Goal: Contribute content: Add original content to the website for others to see

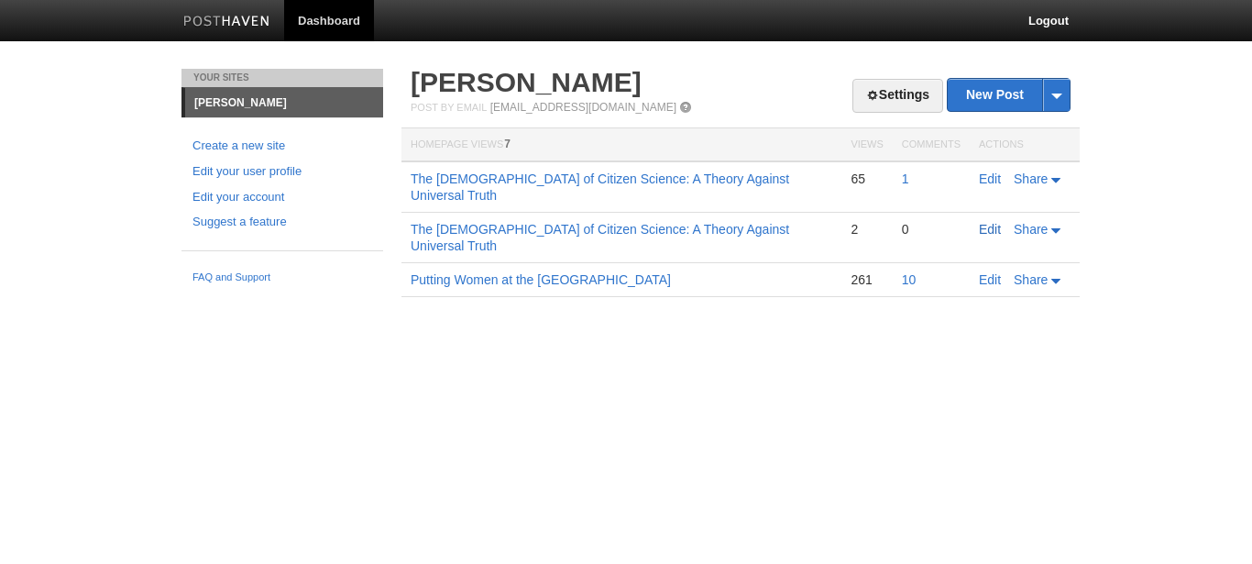
click at [984, 222] on link "Edit" at bounding box center [990, 229] width 22 height 15
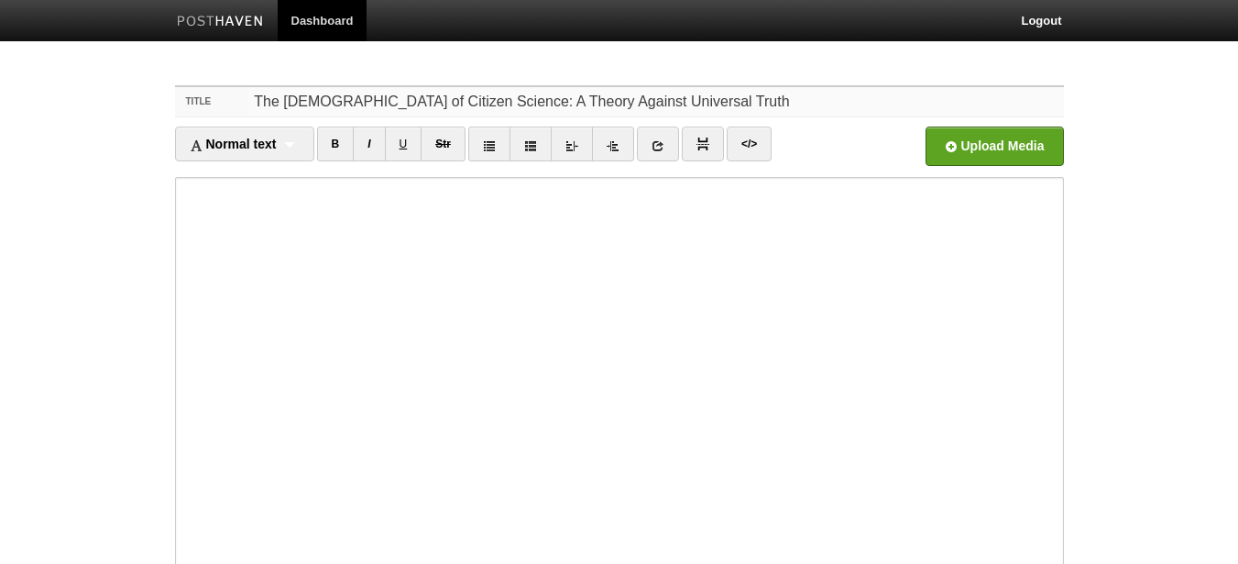
click at [673, 108] on input "The [DEMOGRAPHIC_DATA] of Citizen Science: A Theory Against Universal Truth" at bounding box center [655, 101] width 815 height 29
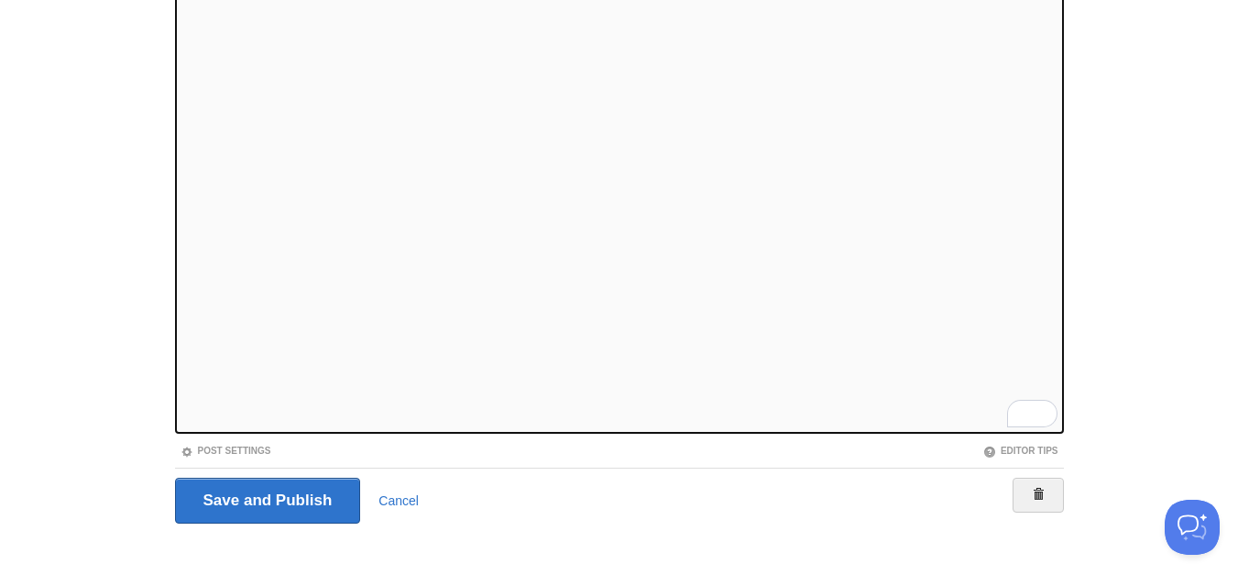
scroll to position [212, 0]
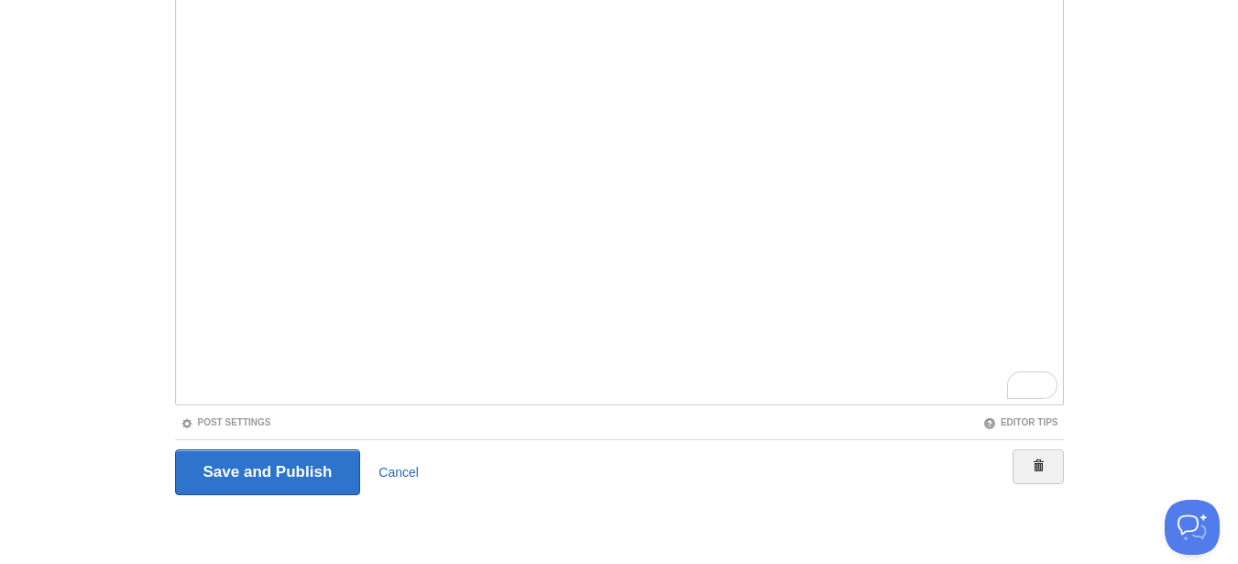
click at [395, 468] on link "Cancel" at bounding box center [399, 472] width 40 height 15
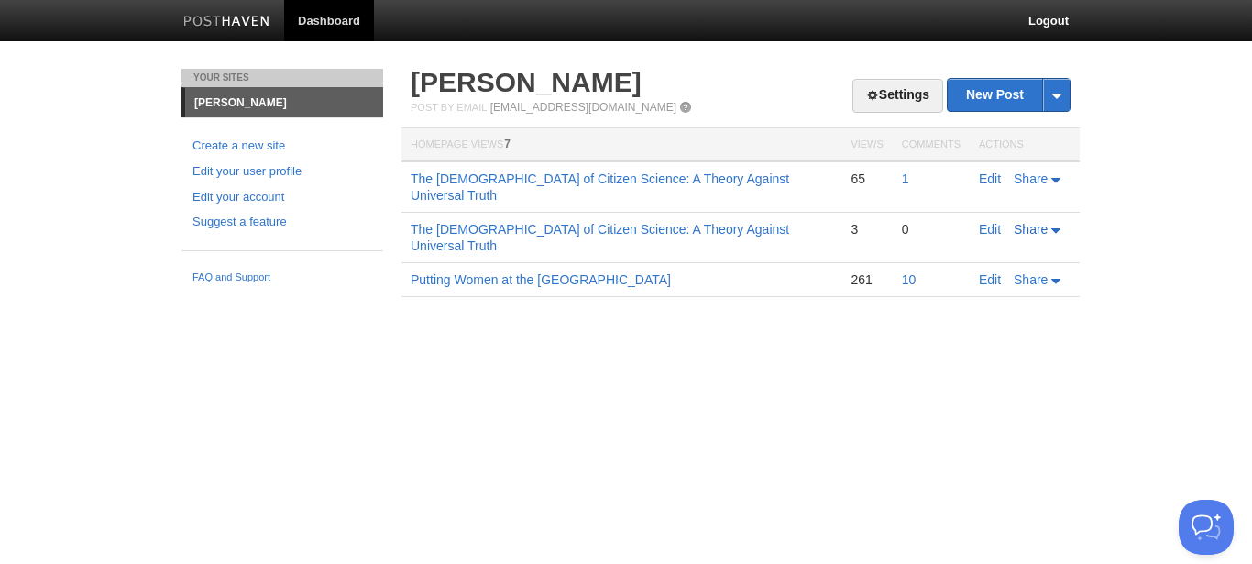
click at [1052, 228] on icon at bounding box center [1057, 231] width 13 height 6
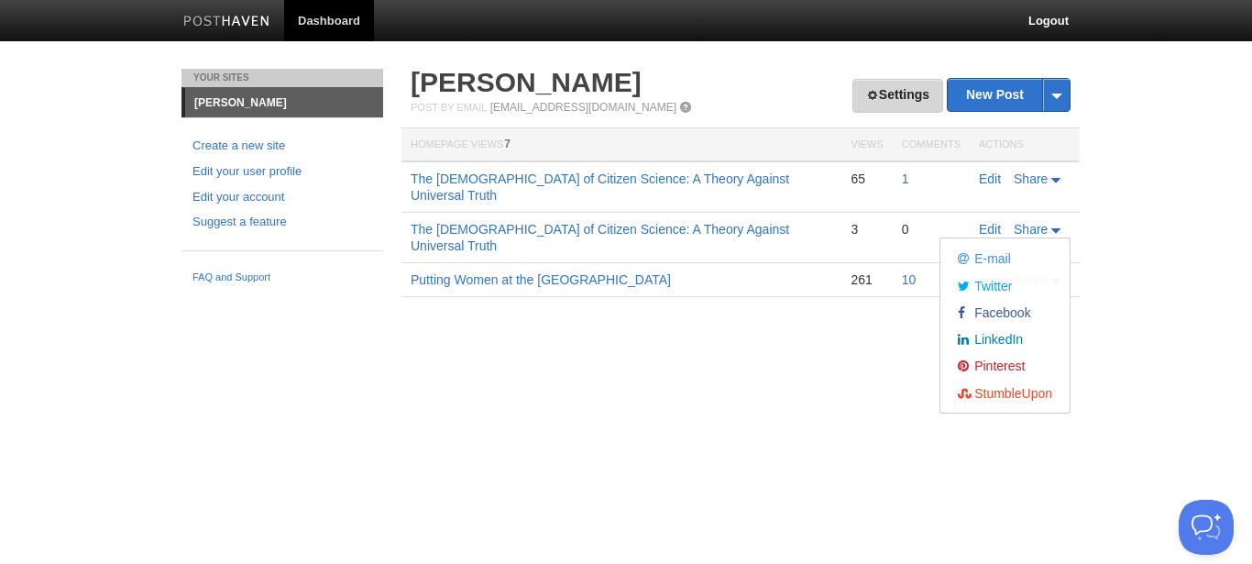
click at [896, 105] on link "Settings" at bounding box center [898, 96] width 91 height 34
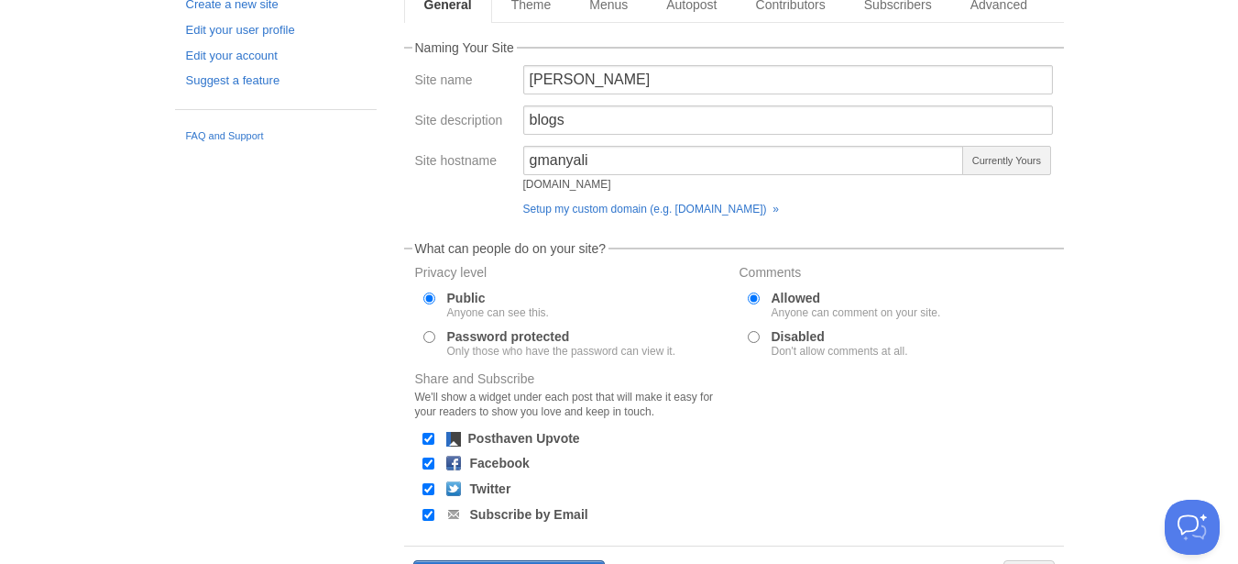
scroll to position [105, 0]
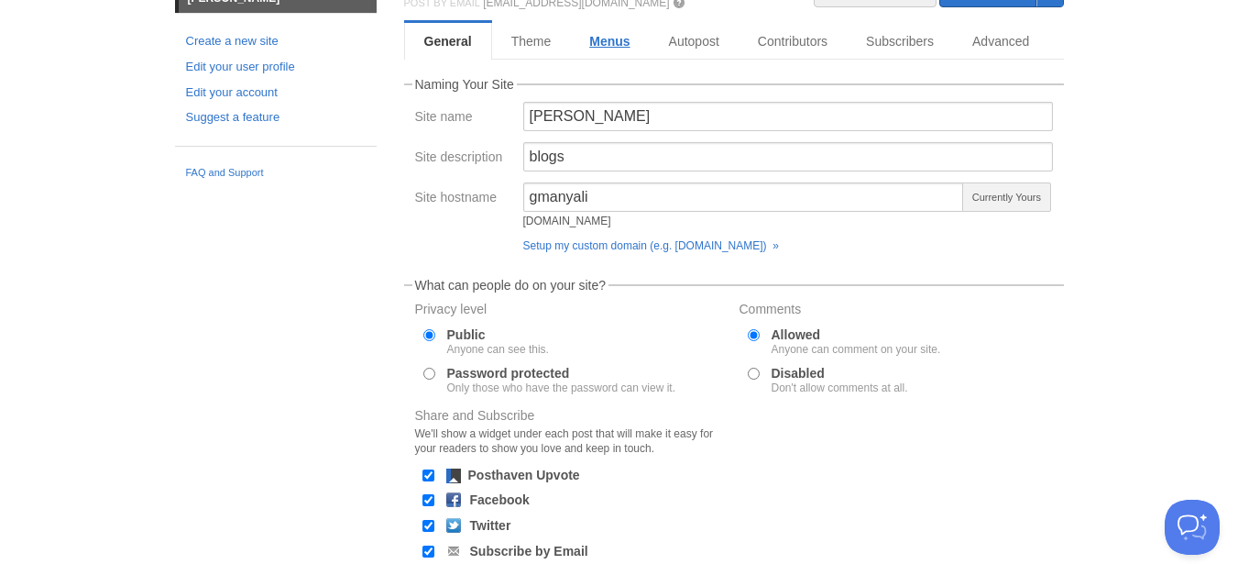
click at [614, 42] on link "Menus" at bounding box center [609, 41] width 79 height 37
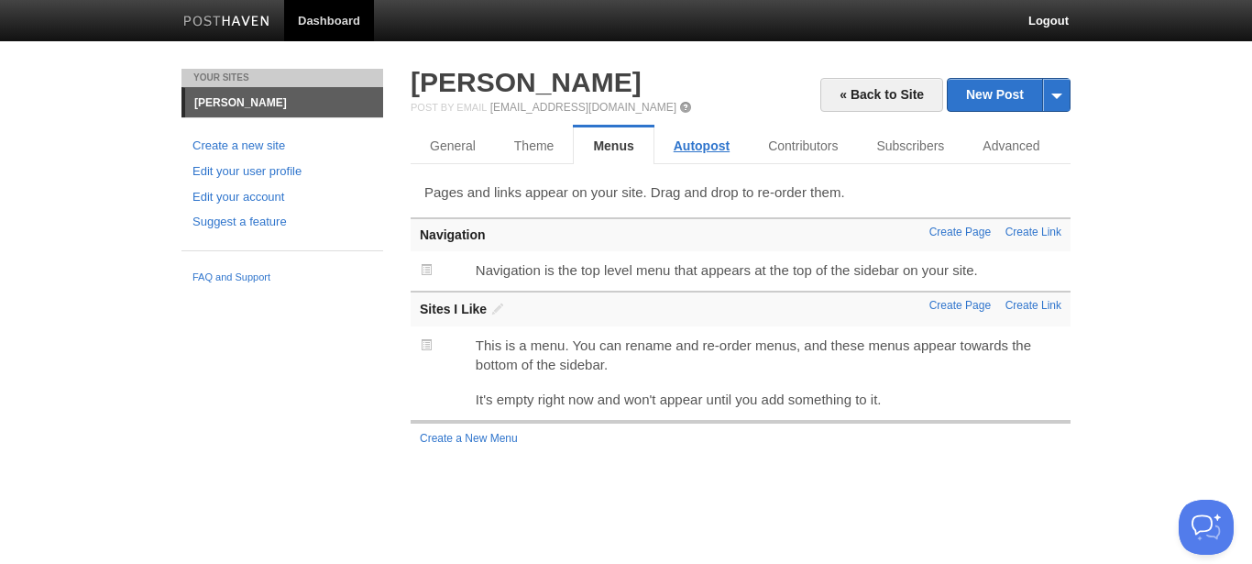
click at [696, 139] on link "Autopost" at bounding box center [702, 145] width 94 height 37
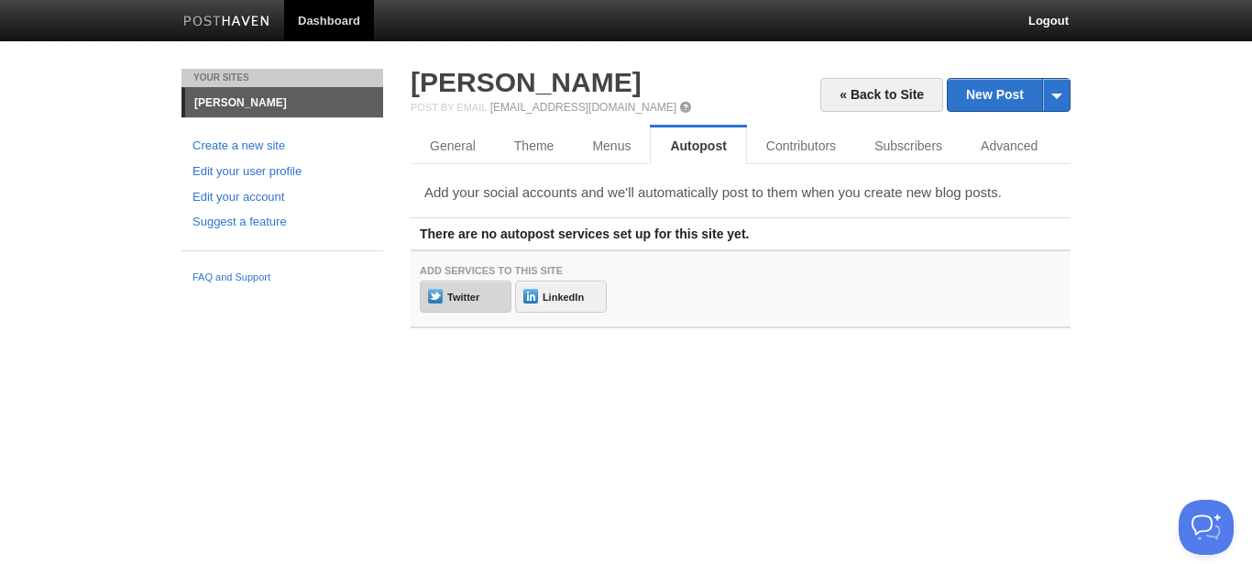
click at [483, 301] on link "Twitter" at bounding box center [466, 297] width 92 height 32
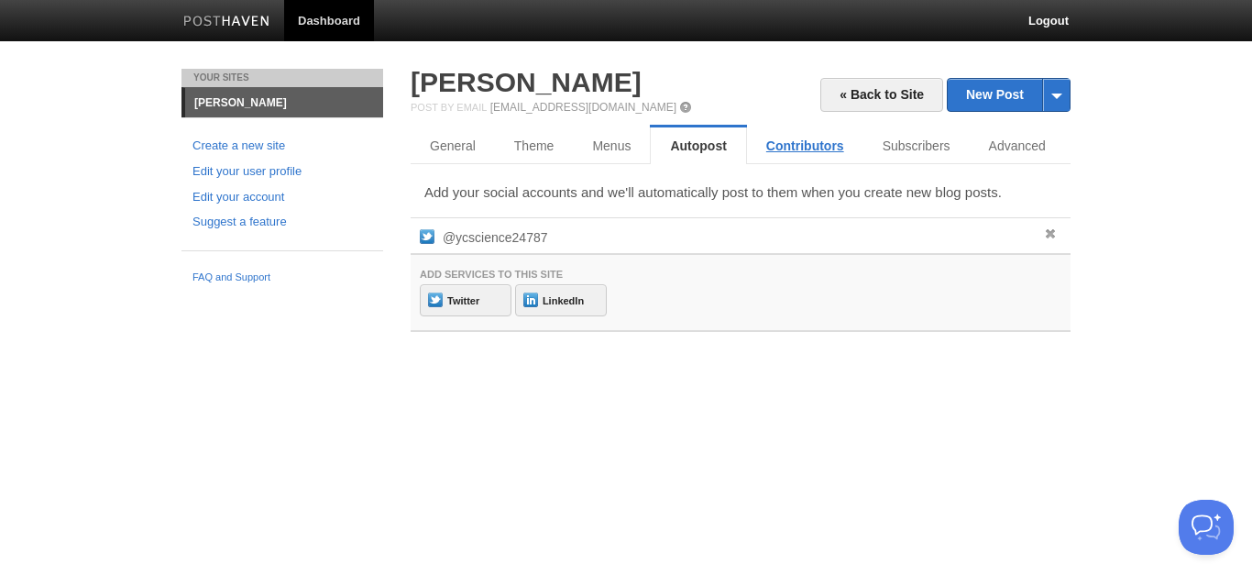
click at [808, 145] on link "Contributors" at bounding box center [805, 145] width 116 height 37
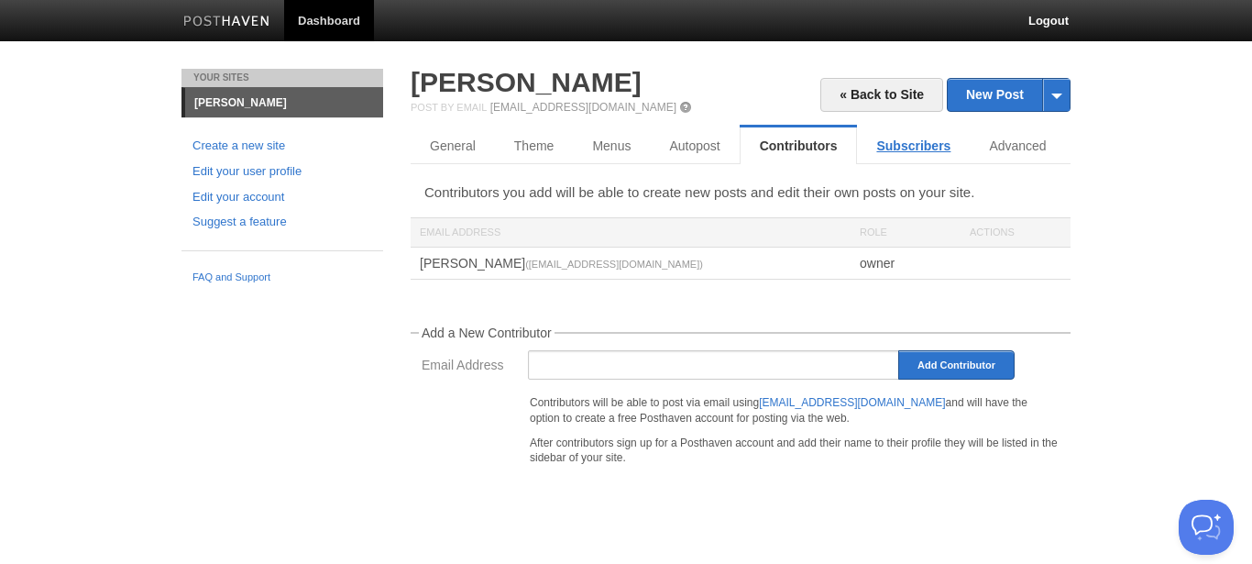
click at [899, 146] on link "Subscribers" at bounding box center [913, 145] width 113 height 37
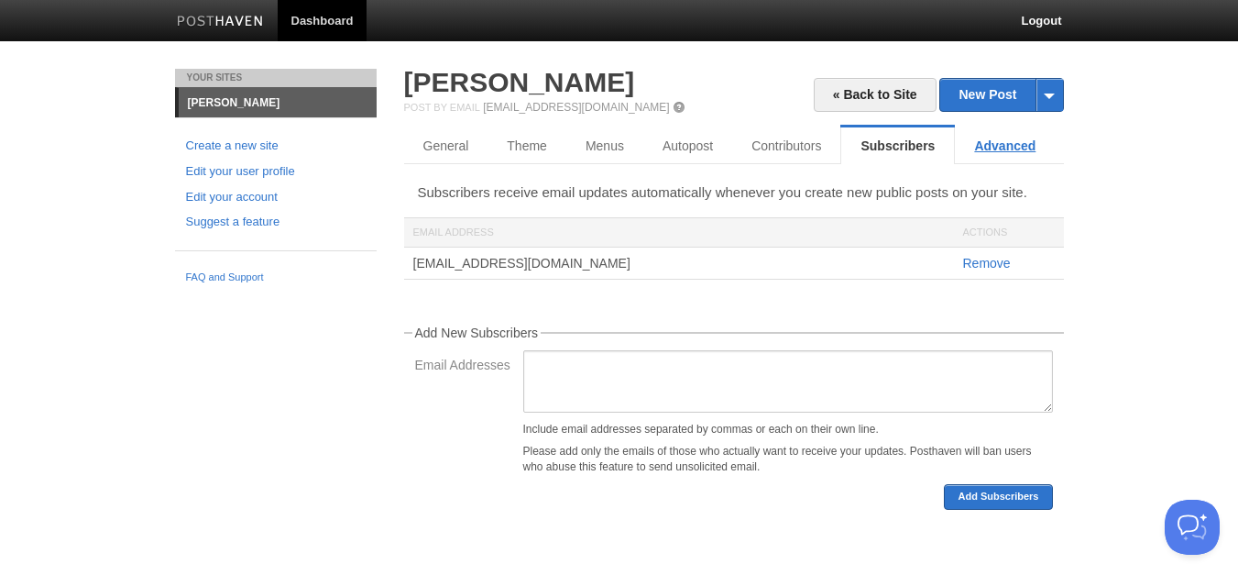
click at [989, 144] on link "Advanced" at bounding box center [1005, 145] width 100 height 37
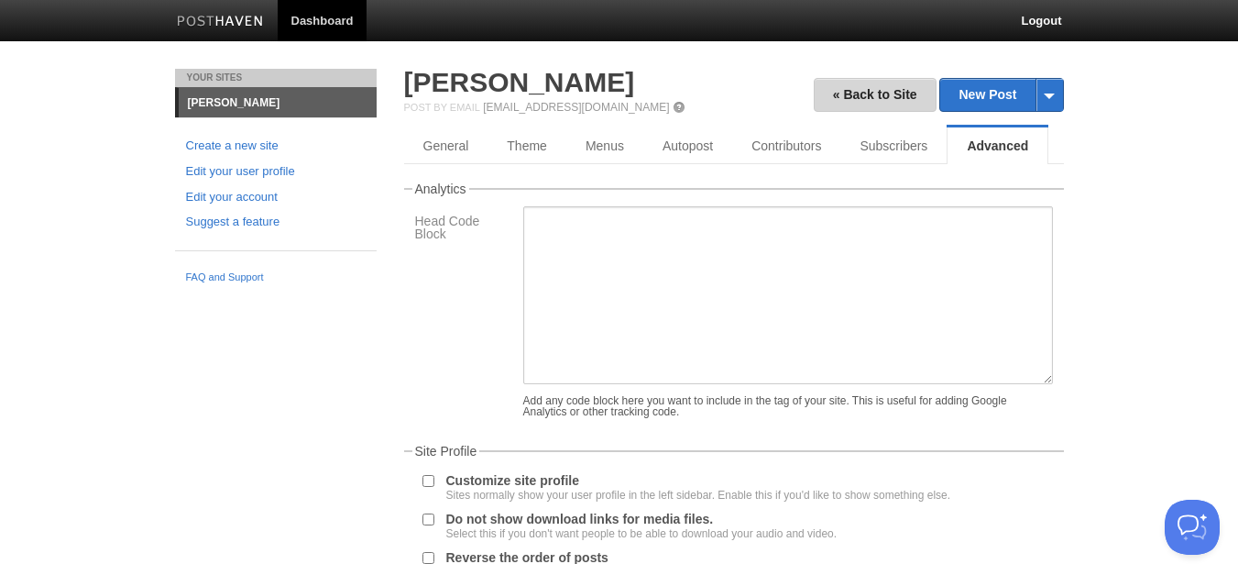
click at [880, 98] on link "« Back to Site" at bounding box center [875, 95] width 123 height 34
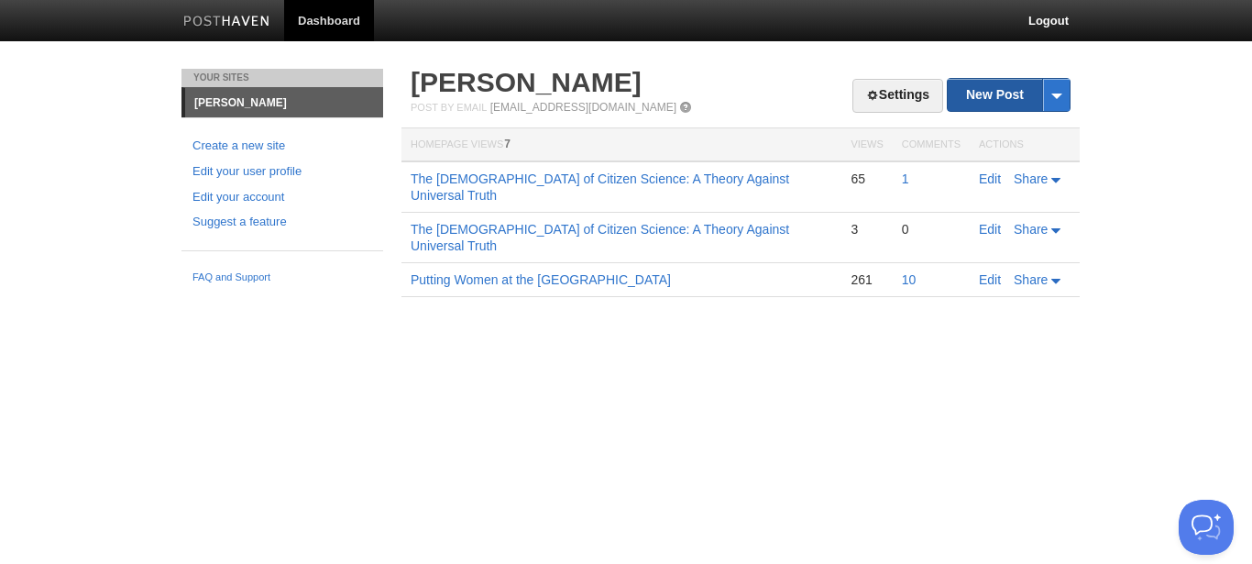
click at [1000, 91] on link "New Post" at bounding box center [1009, 95] width 122 height 32
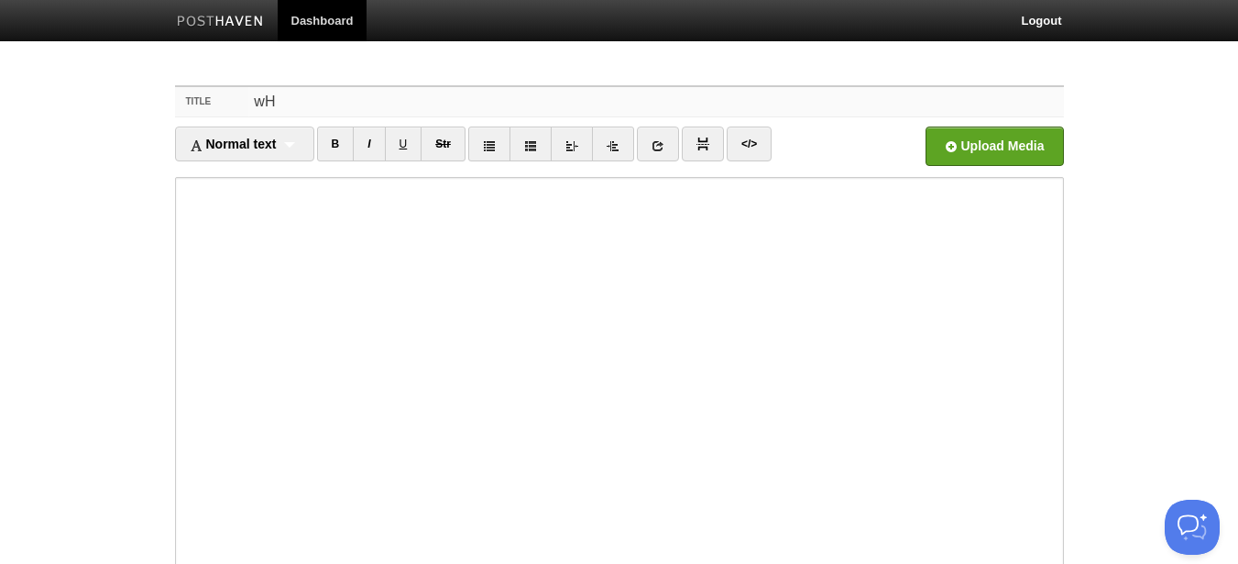
type input "w"
click at [997, 151] on input "file" at bounding box center [441, 152] width 1388 height 94
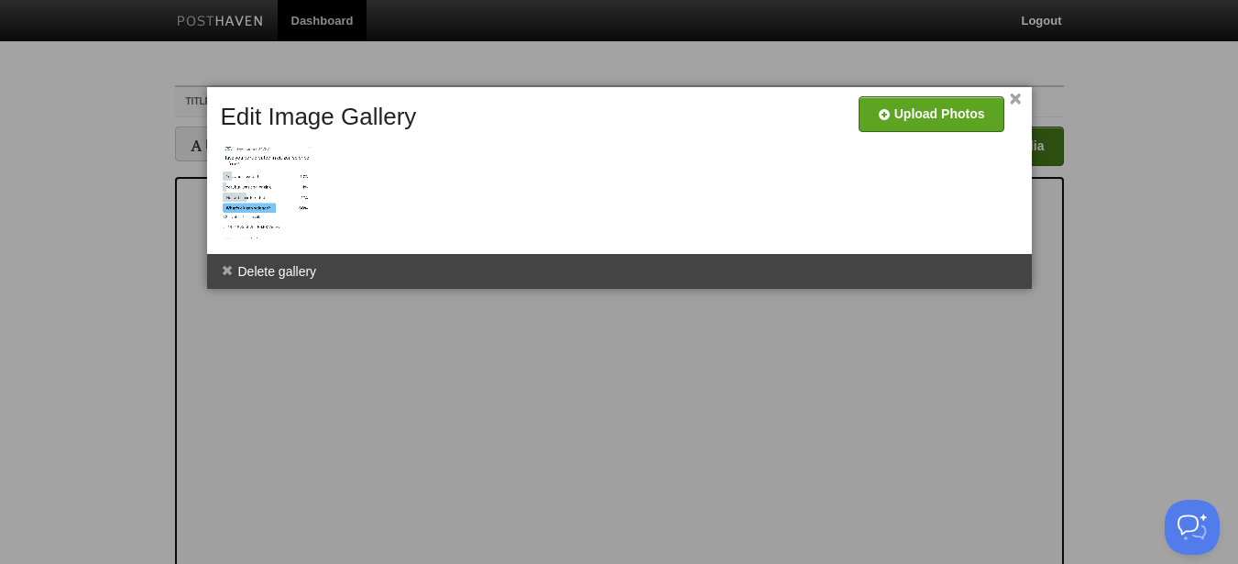
click at [479, 371] on div at bounding box center [619, 282] width 1238 height 564
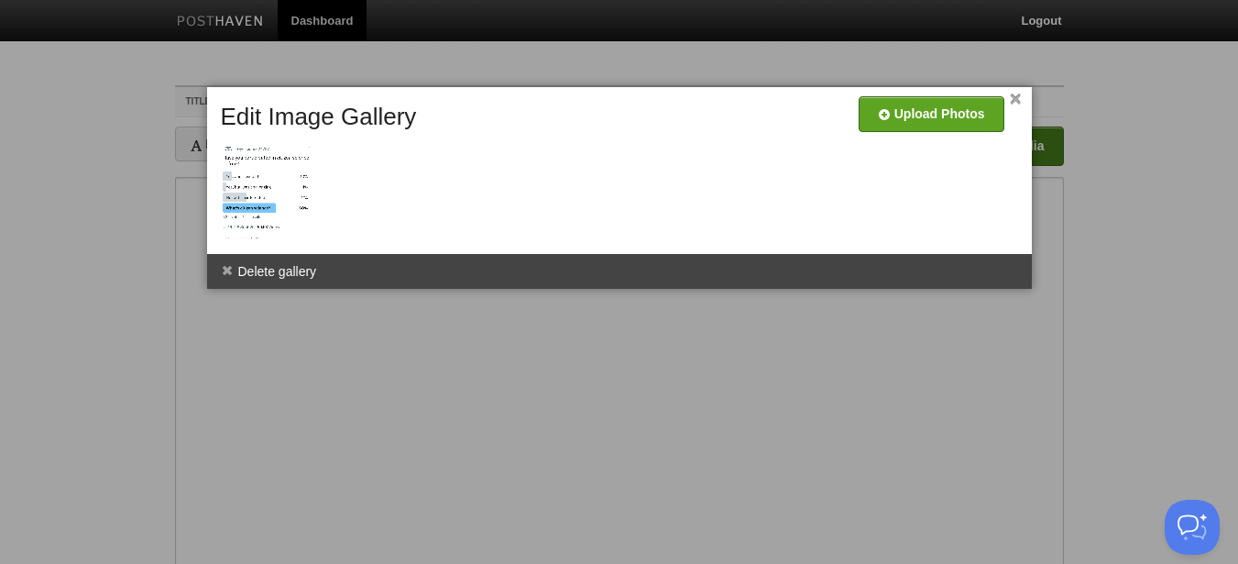
click at [512, 364] on div at bounding box center [619, 282] width 1238 height 564
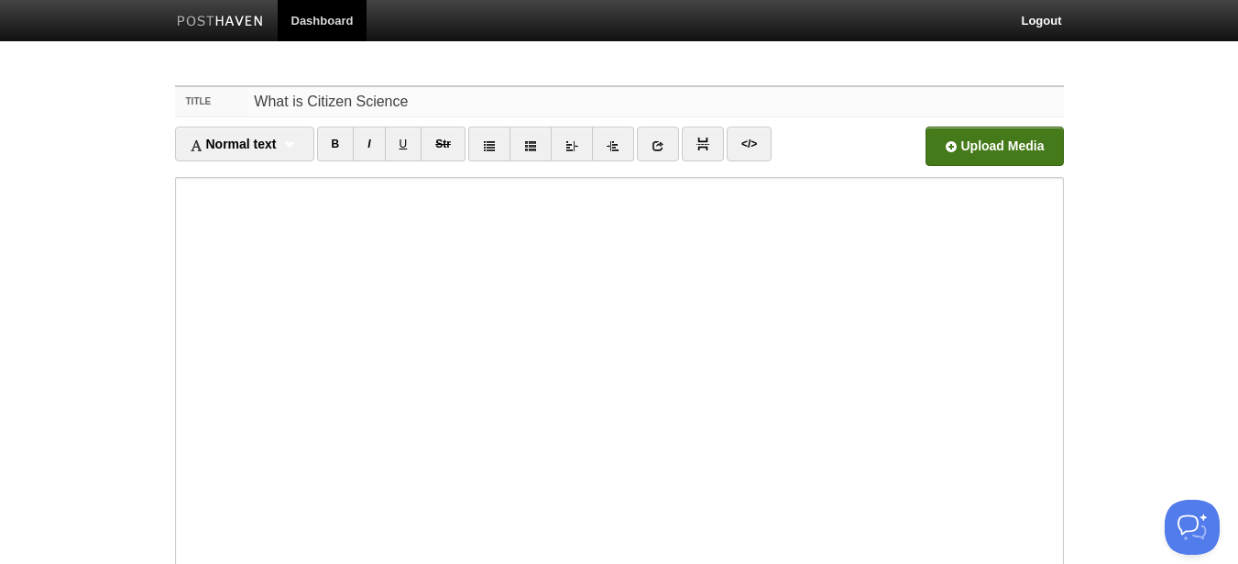
click at [365, 103] on input "What is Citizen Science" at bounding box center [655, 101] width 815 height 29
paste input "The Untapped Potential of Citizen Science: A Call for Greater Awareness"
type input "The Untapped Potential of Citizen Science: A Call for Greater Awareness"
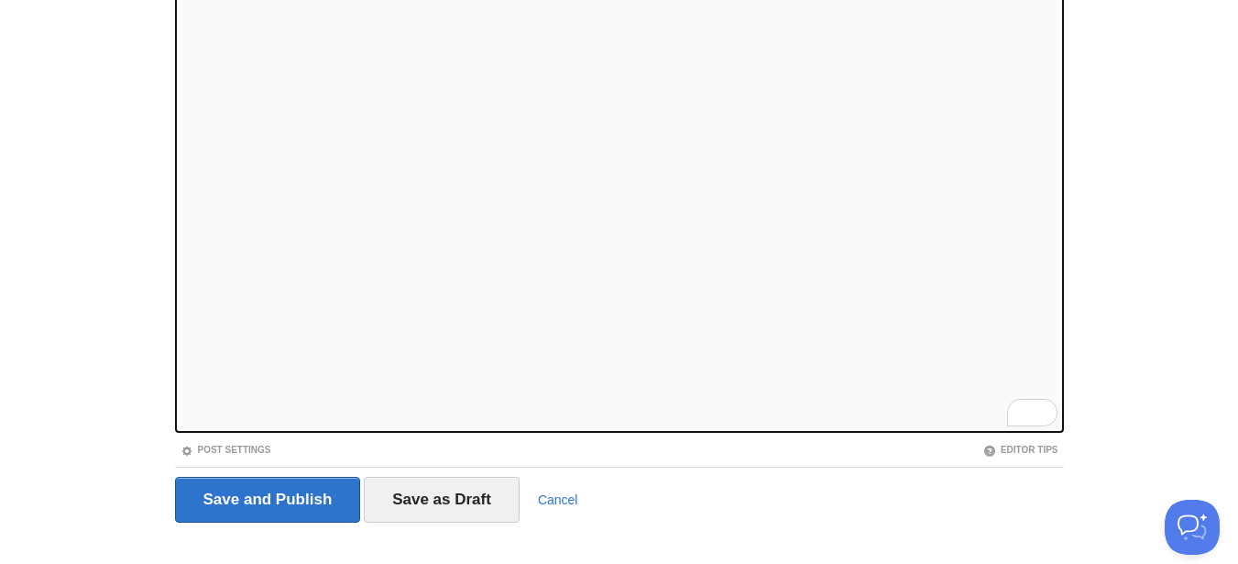
scroll to position [212, 0]
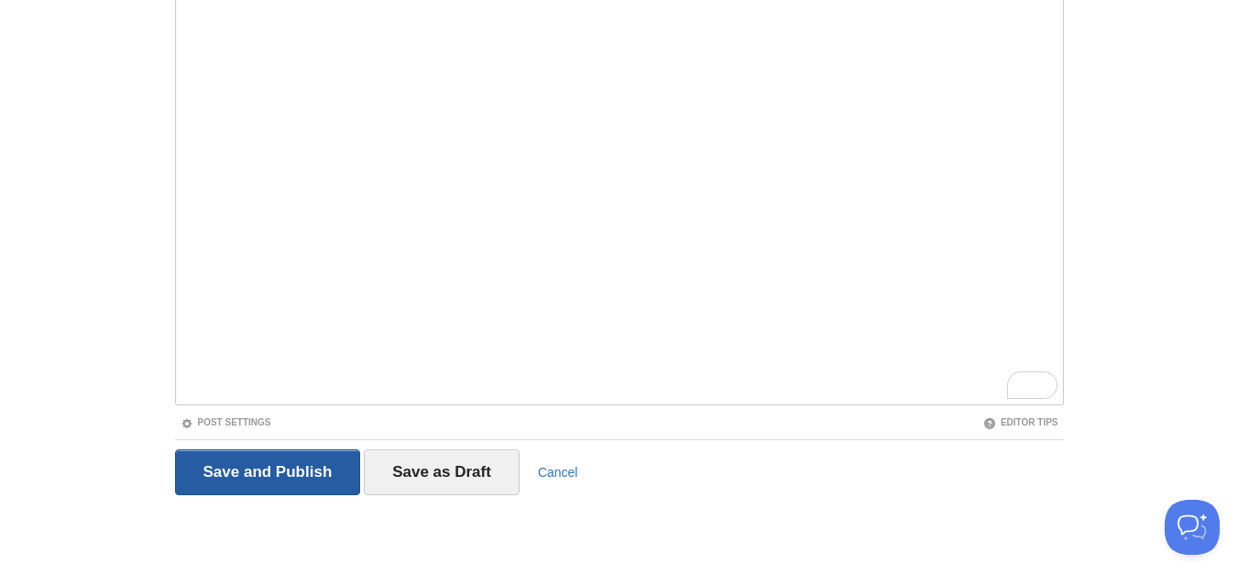
click at [251, 464] on input "Save and Publish" at bounding box center [268, 472] width 186 height 46
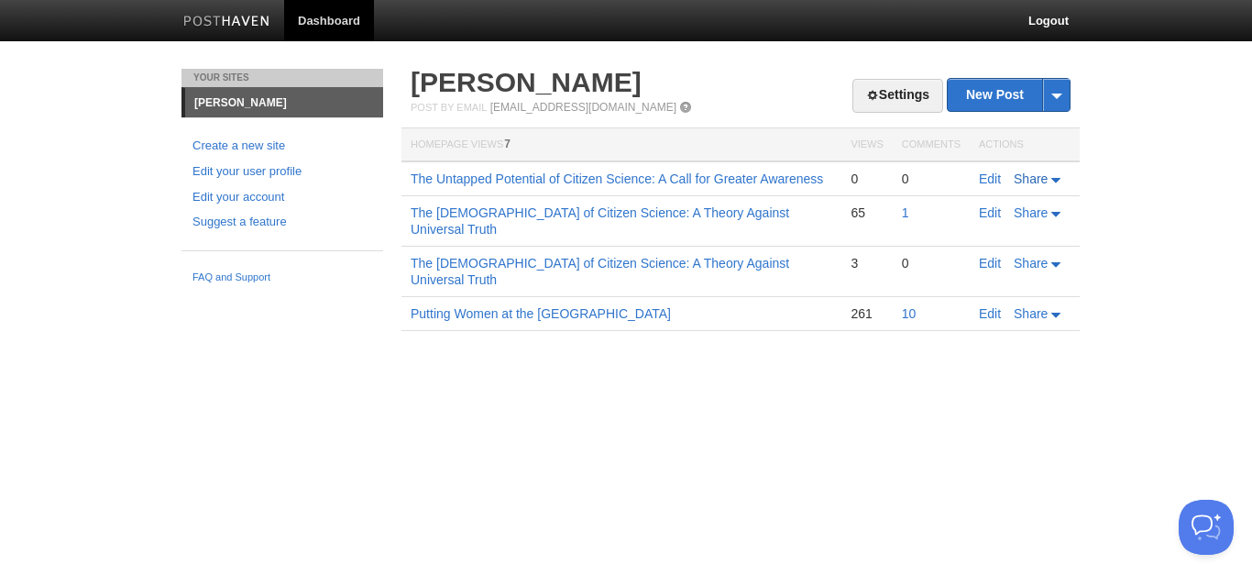
click at [1051, 178] on icon at bounding box center [1057, 181] width 13 height 6
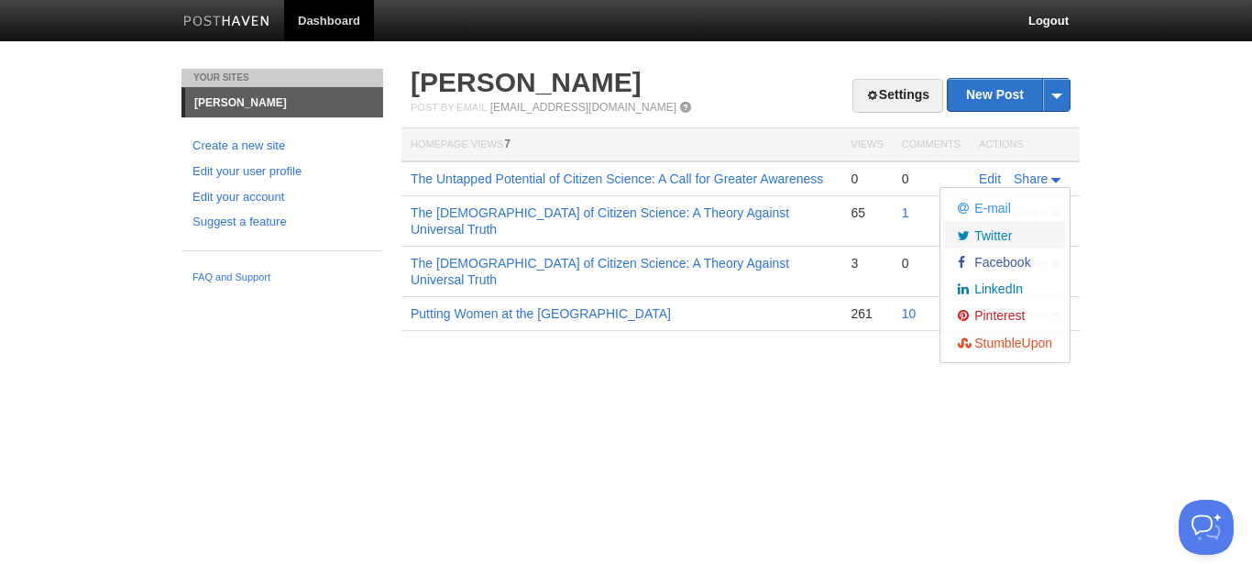
click at [996, 232] on span "Twitter" at bounding box center [991, 235] width 41 height 15
click at [707, 176] on link "The Untapped Potential of Citizen Science: A Call for Greater Awareness" at bounding box center [617, 178] width 413 height 15
